Goal: Task Accomplishment & Management: Complete application form

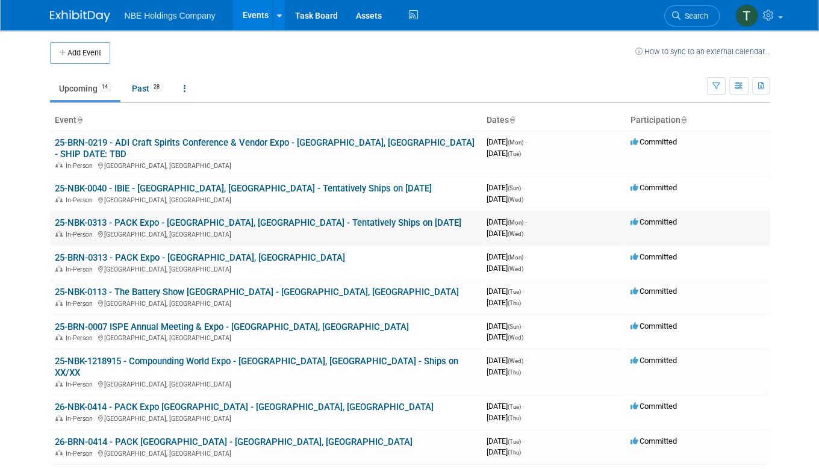
click at [190, 217] on link "25-NBK-0313 - PACK Expo - [GEOGRAPHIC_DATA], [GEOGRAPHIC_DATA] - Tentatively Sh…" at bounding box center [258, 222] width 406 height 11
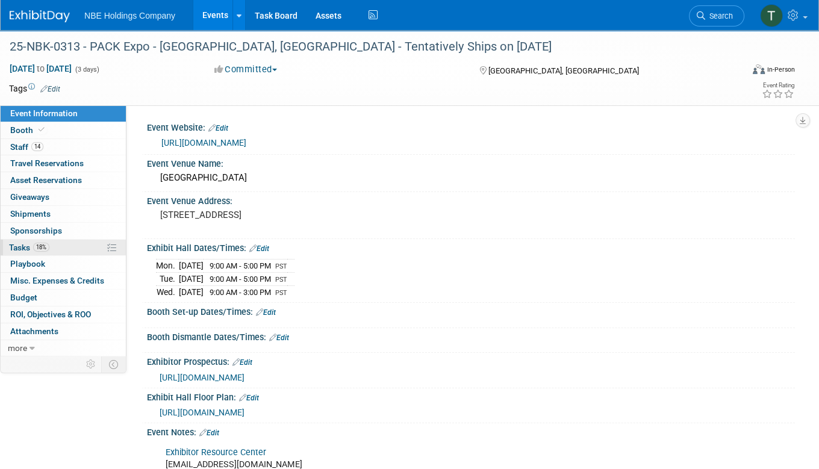
click at [15, 247] on span "Tasks 18%" at bounding box center [29, 248] width 40 height 10
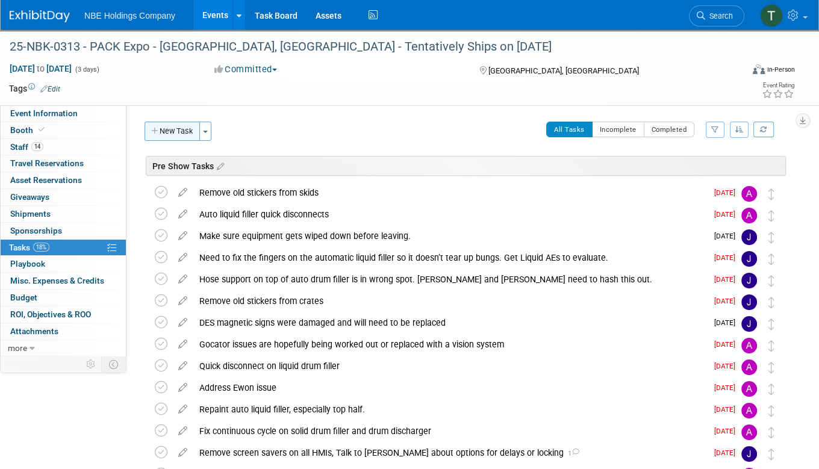
click at [178, 131] on button "New Task" at bounding box center [172, 131] width 55 height 19
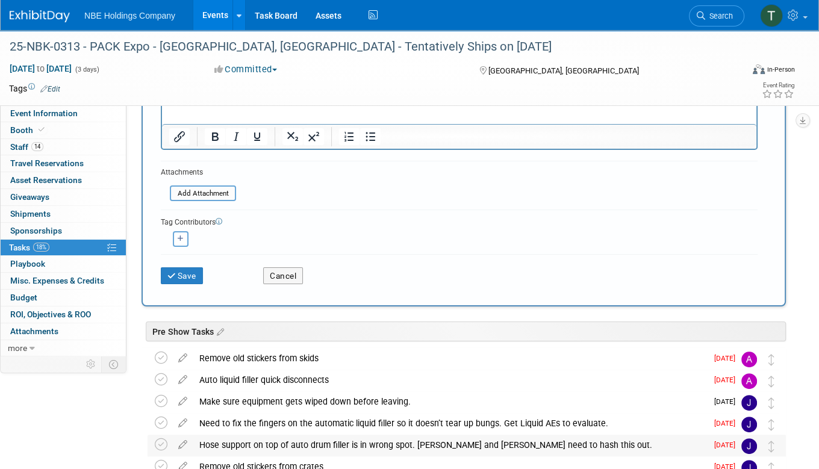
scroll to position [213, 0]
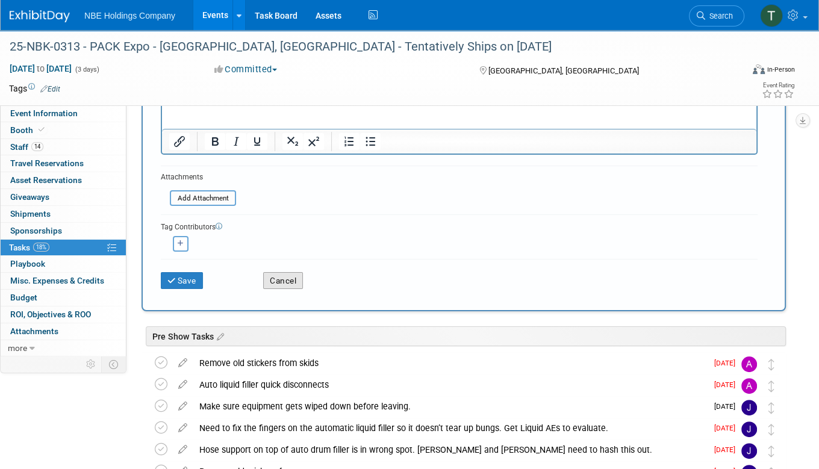
click at [282, 279] on button "Cancel" at bounding box center [283, 280] width 40 height 17
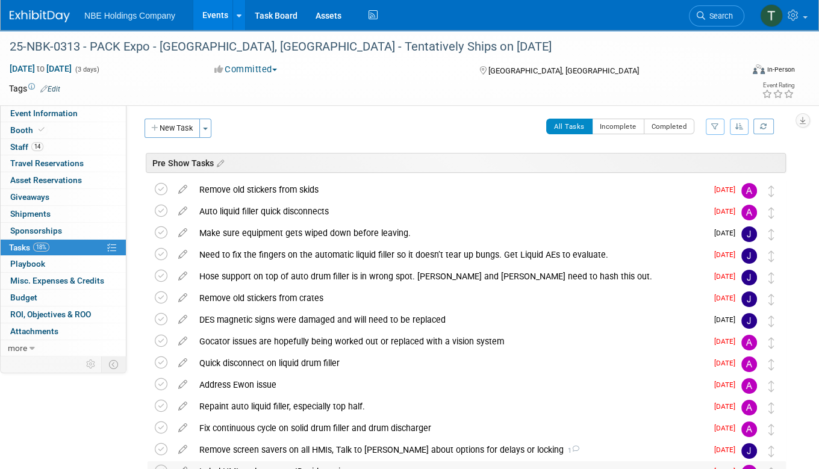
scroll to position [0, 0]
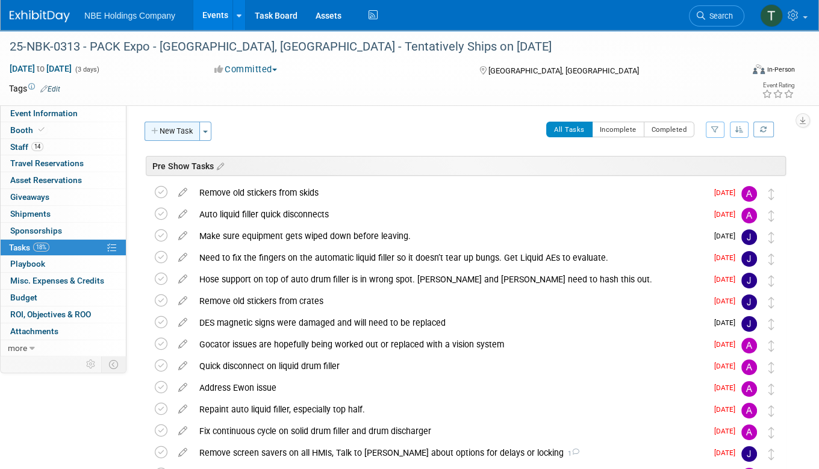
click at [174, 134] on button "New Task" at bounding box center [172, 131] width 55 height 19
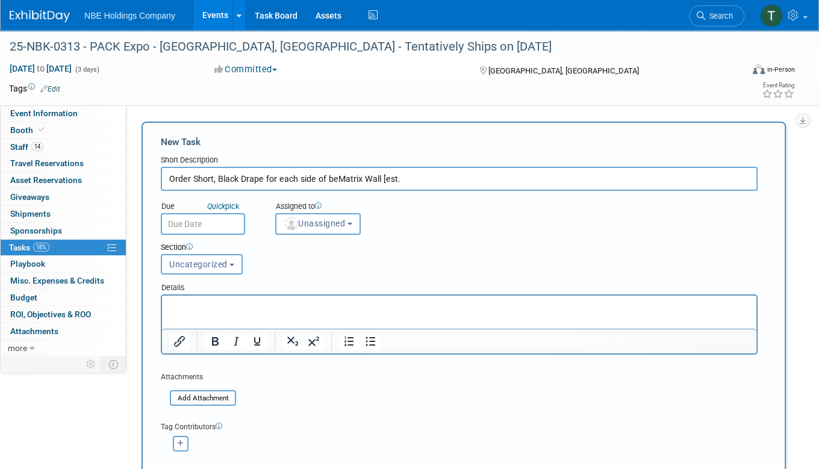
type input "Order Short, Black Drape for each side of beMatrix Wall [est."
drag, startPoint x: 411, startPoint y: 179, endPoint x: 125, endPoint y: 179, distance: 286.0
click at [444, 402] on form "New Task Short Description Due Quick pick Unassigned" at bounding box center [464, 316] width 606 height 362
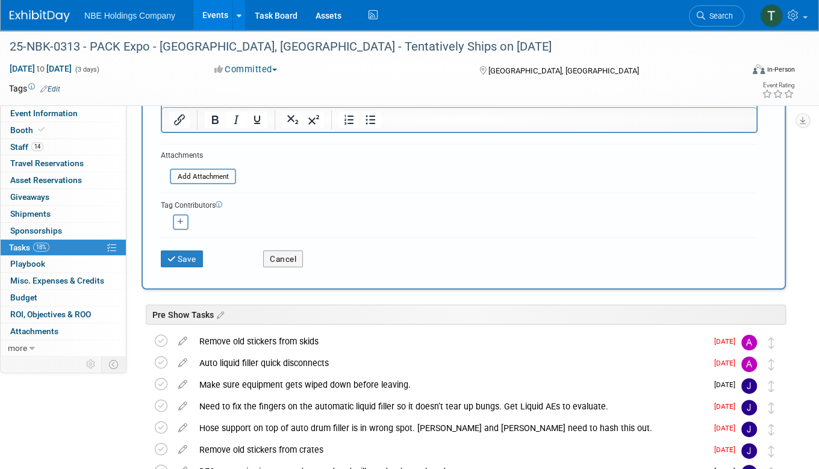
scroll to position [235, 0]
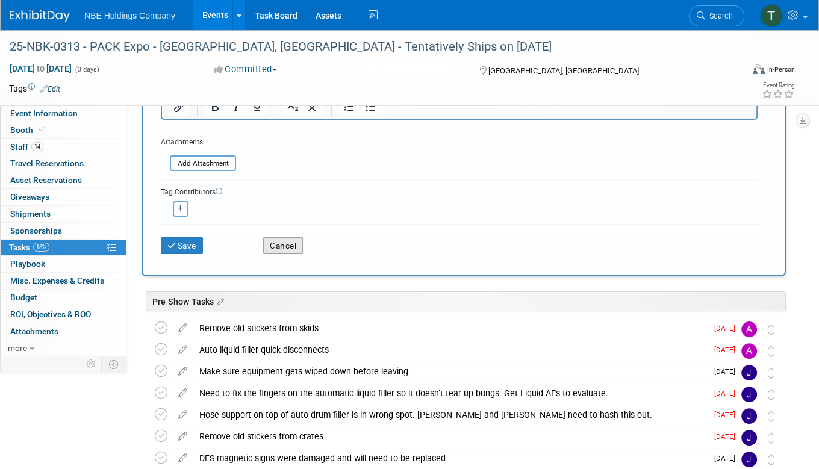
click at [289, 245] on button "Cancel" at bounding box center [283, 245] width 40 height 17
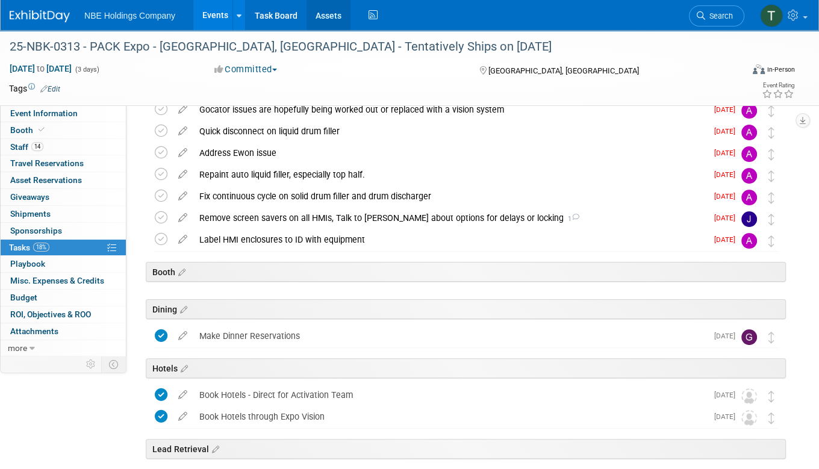
click at [325, 13] on link "Assets" at bounding box center [329, 15] width 44 height 30
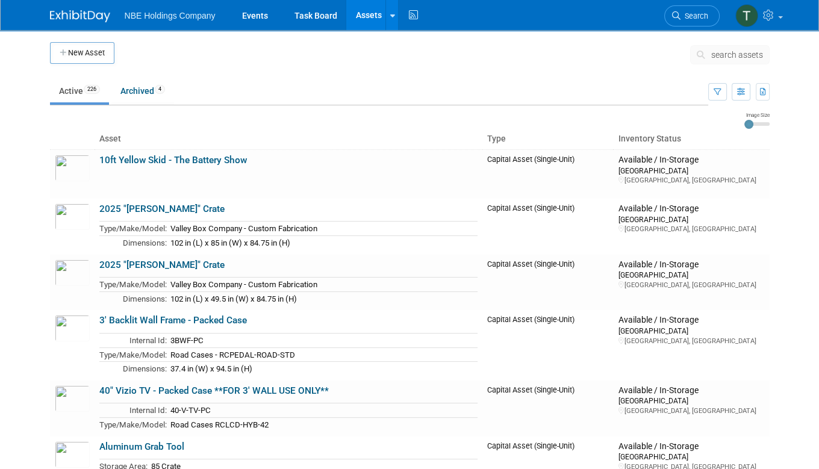
click at [721, 53] on span "search assets" at bounding box center [737, 55] width 52 height 10
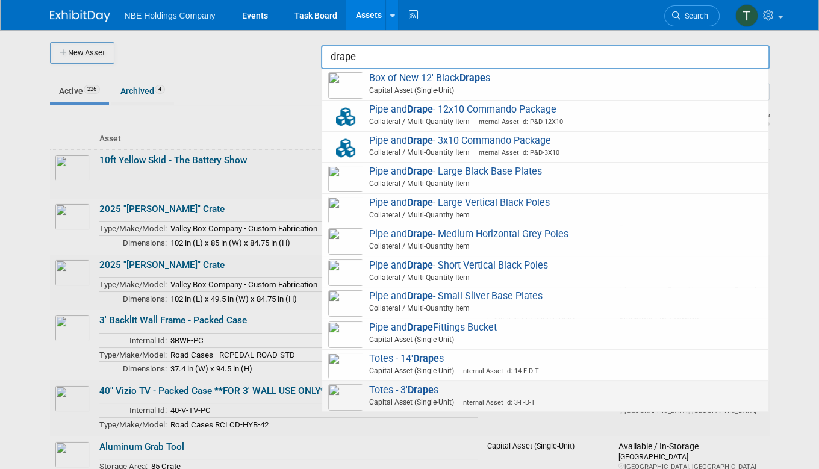
click at [392, 389] on span "Totes - 3' Drape s Capital Asset (Single-Unit) Internal Asset Id: 3-F-D-T" at bounding box center [545, 396] width 434 height 25
type input "Totes - 3&#39; Drapes"
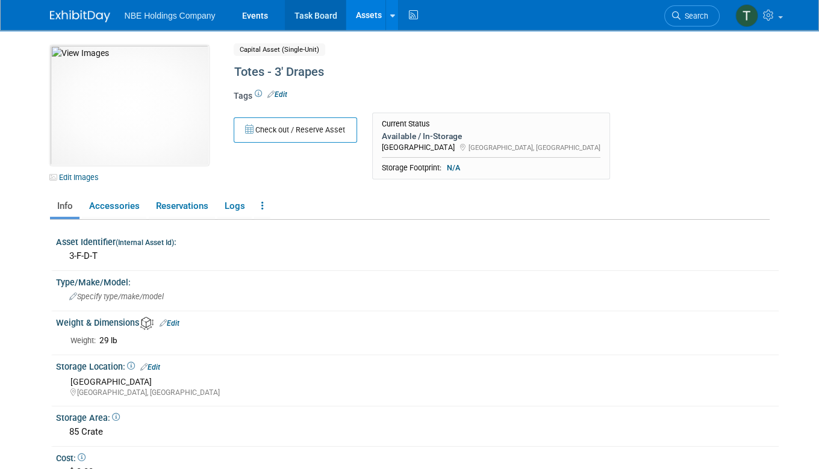
click at [310, 12] on link "Task Board" at bounding box center [315, 15] width 61 height 30
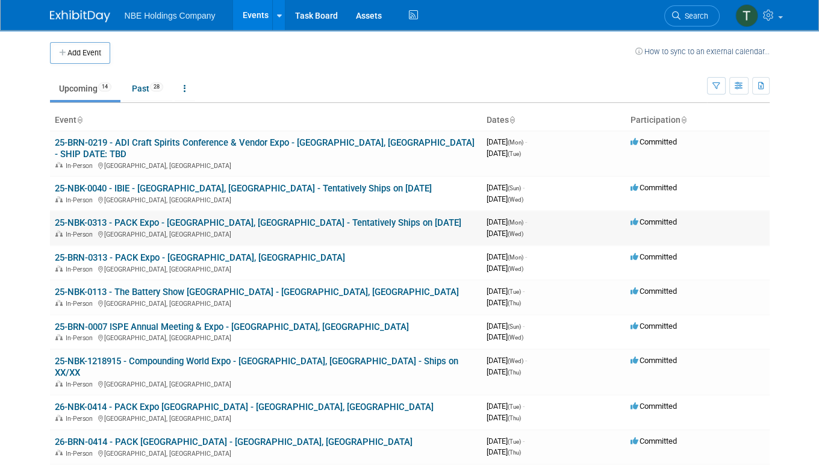
click at [161, 217] on link "25-NBK-0313 - PACK Expo - [GEOGRAPHIC_DATA], [GEOGRAPHIC_DATA] - Tentatively Sh…" at bounding box center [258, 222] width 406 height 11
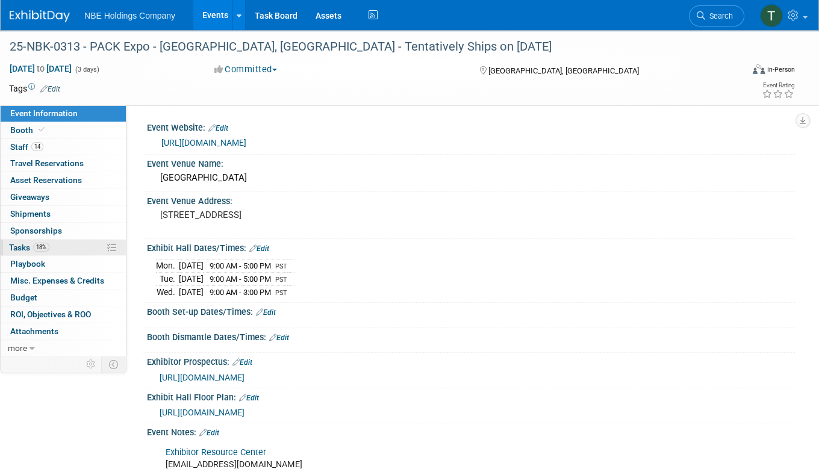
click at [19, 247] on span "Tasks 18%" at bounding box center [29, 248] width 40 height 10
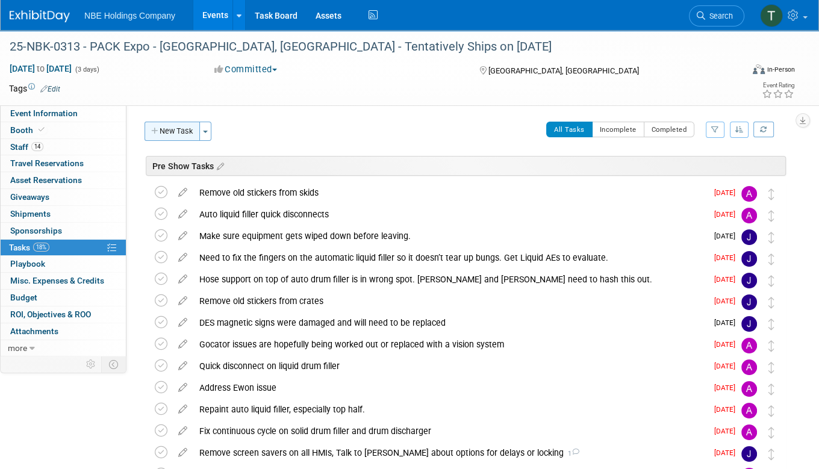
click at [178, 134] on button "New Task" at bounding box center [172, 131] width 55 height 19
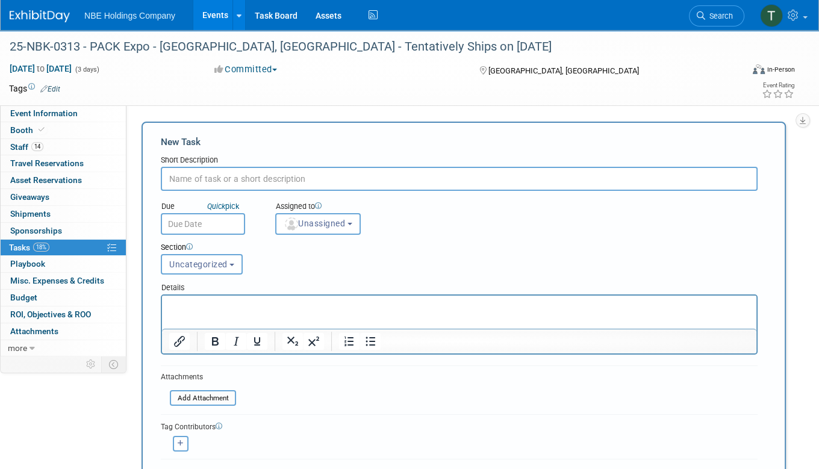
click at [175, 180] on input "text" at bounding box center [459, 179] width 597 height 24
click at [199, 178] on input "Order 3' Black Drape for next to each side of beMatrix Wall [total of 15' lengt…" at bounding box center [459, 179] width 597 height 24
click at [473, 178] on input "Order 3'H Black Drape for next to each side of beMatrix Wall [total of 15' leng…" at bounding box center [459, 179] width 597 height 24
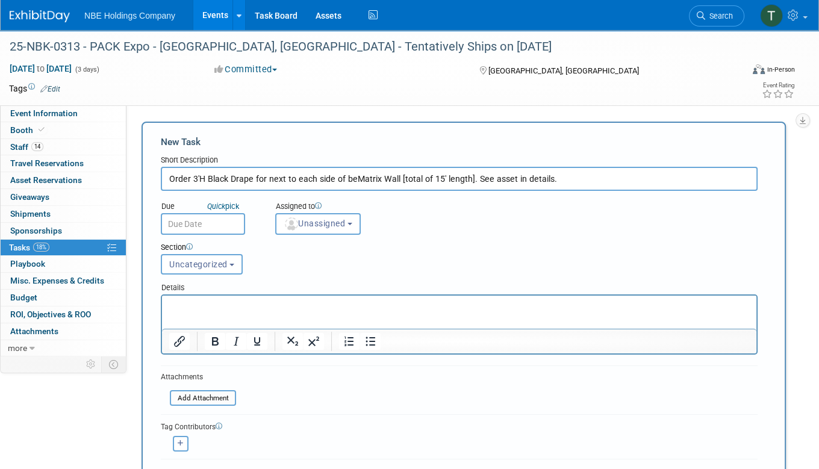
type input "Order 3'H Black Drape for next to each side of beMatrix Wall [total of 15' leng…"
click at [198, 299] on html at bounding box center [459, 304] width 594 height 17
paste body "Rich Text Area. Press ALT-0 for help."
click at [487, 179] on input "Order 3'H Black Drape for next to each side of beMatrix Wall [total of 15' leng…" at bounding box center [459, 179] width 597 height 24
type input "Order 3'H Black Drape for next to each side of beMatrix Wall [total of 15' leng…"
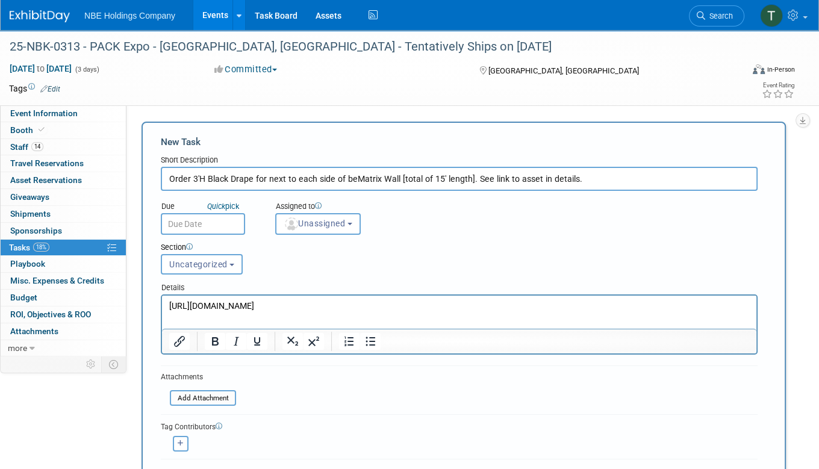
click at [463, 304] on p "https://www.exhibitday.com/Workspace/Asset/10047756?aid=10717499" at bounding box center [459, 306] width 581 height 12
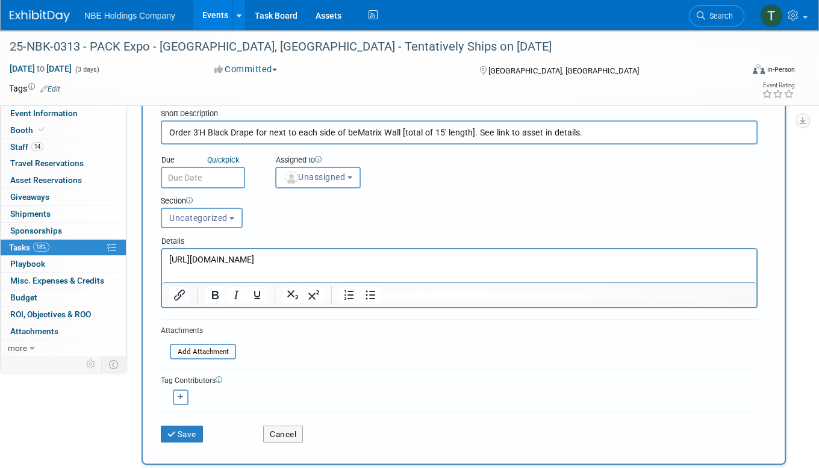
scroll to position [13, 0]
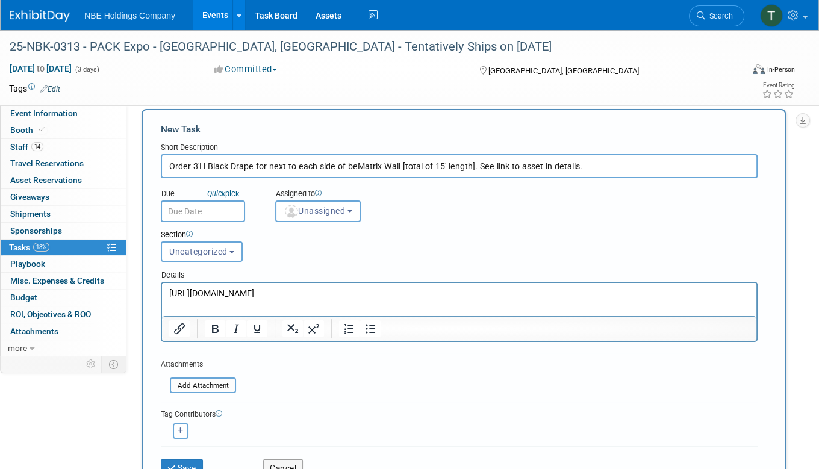
click at [207, 213] on input "text" at bounding box center [203, 212] width 84 height 22
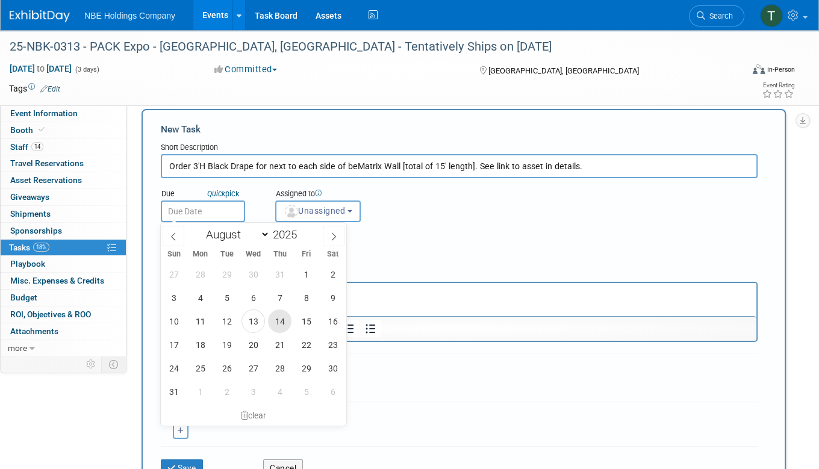
click at [281, 322] on span "14" at bounding box center [279, 321] width 23 height 23
type input "Aug 14, 2025"
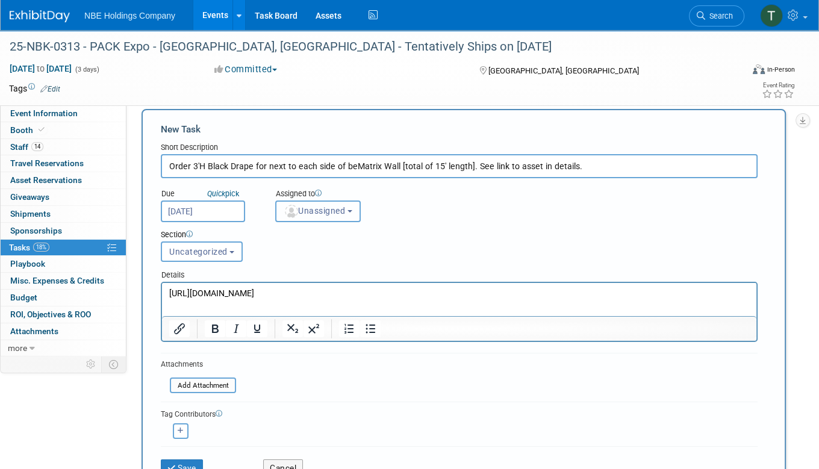
click at [334, 211] on span "Unassigned" at bounding box center [314, 211] width 61 height 10
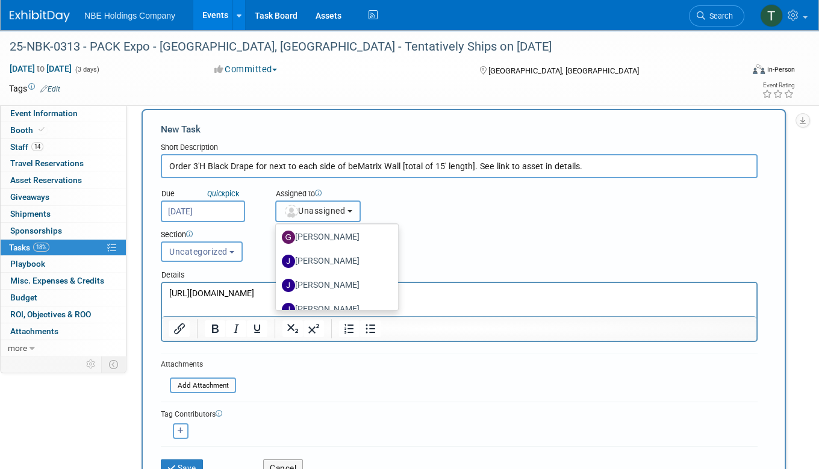
scroll to position [60, 0]
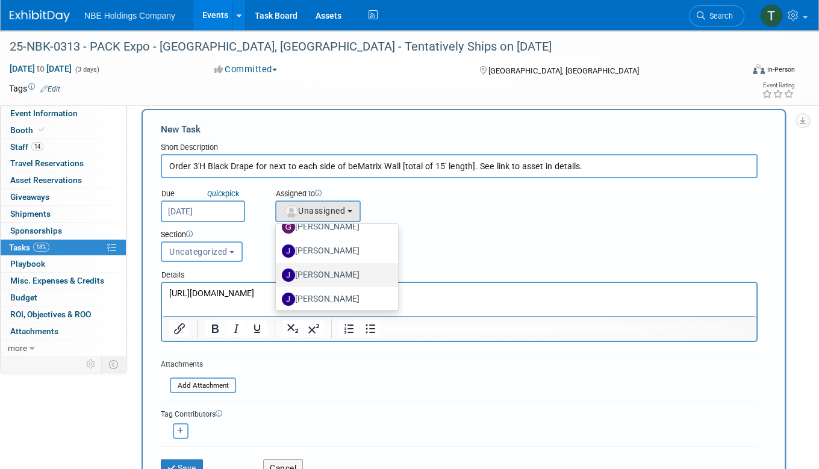
click at [338, 270] on label "John Vargo" at bounding box center [334, 275] width 104 height 19
click at [278, 270] on input "John Vargo" at bounding box center [274, 274] width 8 height 8
select select "baf35054-ab09-48fa-815b-205cbfdce37e"
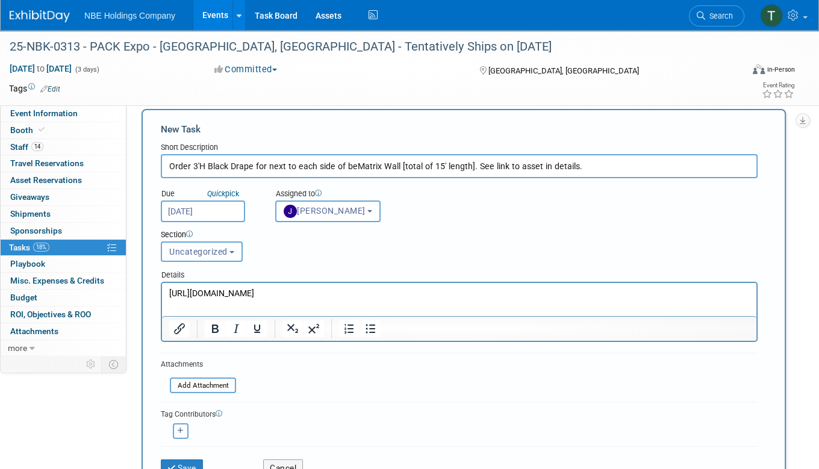
click at [226, 251] on span "Uncategorized" at bounding box center [198, 252] width 58 height 10
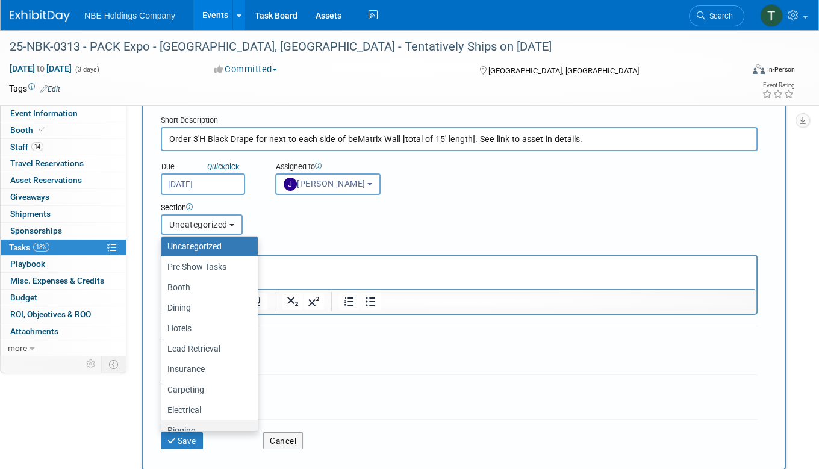
scroll to position [0, 0]
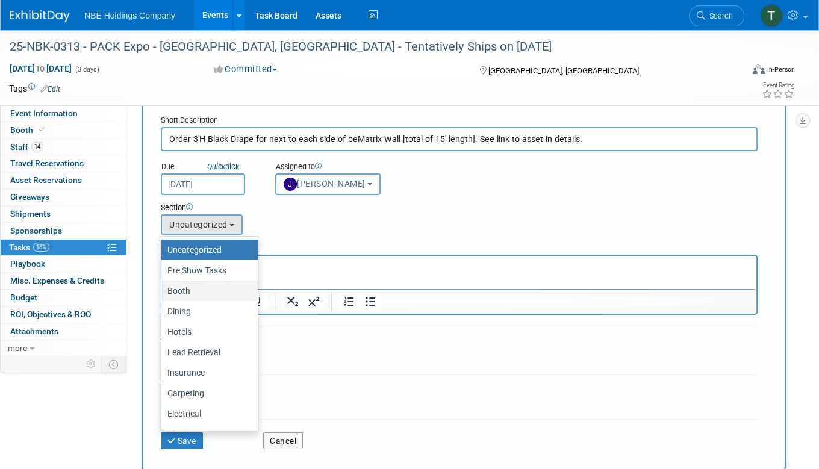
click at [182, 290] on label "Booth" at bounding box center [206, 291] width 78 height 16
click at [163, 290] on input "Booth" at bounding box center [159, 291] width 8 height 8
select select "11248709"
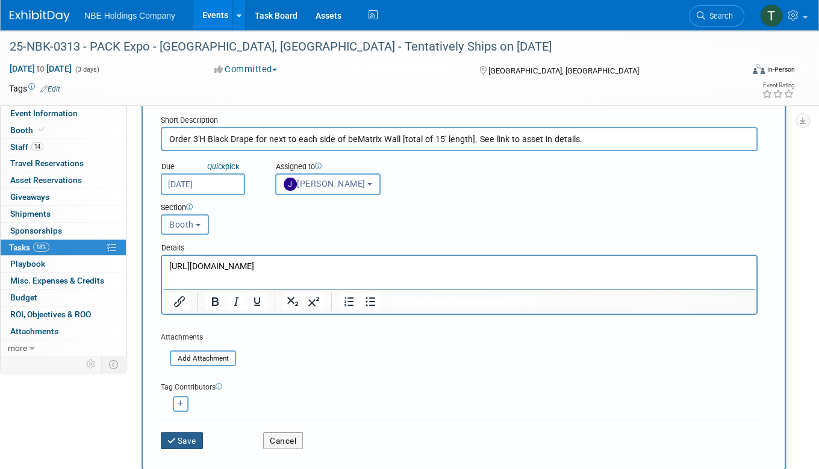
click at [186, 441] on button "Save" at bounding box center [182, 440] width 42 height 17
